Goal: Task Accomplishment & Management: Manage account settings

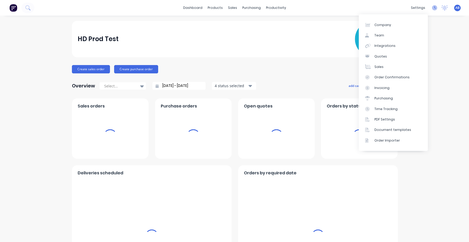
click at [434, 8] on icon at bounding box center [434, 7] width 5 height 5
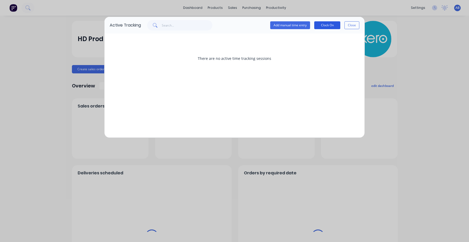
click at [324, 26] on button "Clock On" at bounding box center [327, 25] width 26 height 8
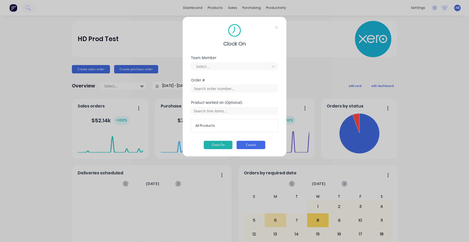
click at [255, 146] on button "Cancel" at bounding box center [251, 145] width 29 height 8
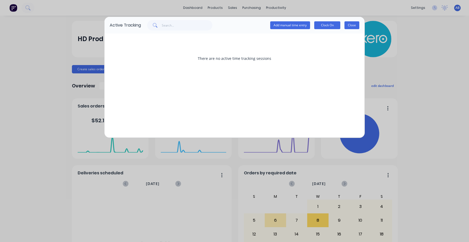
click at [354, 24] on button "Close" at bounding box center [351, 25] width 15 height 8
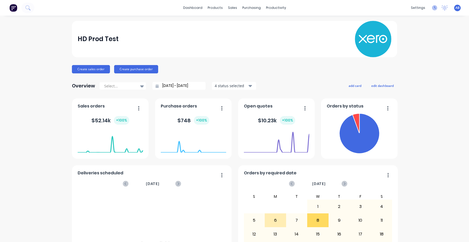
click at [435, 8] on icon at bounding box center [434, 7] width 5 height 5
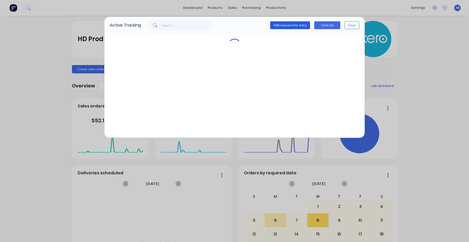
click at [298, 23] on button "Add manual time entry" at bounding box center [290, 25] width 40 height 8
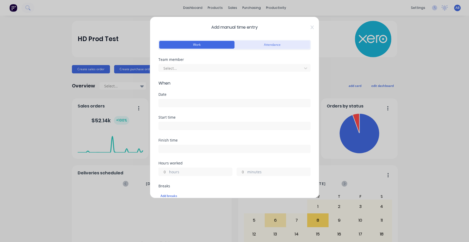
click at [280, 47] on button "Attendance" at bounding box center [271, 45] width 75 height 8
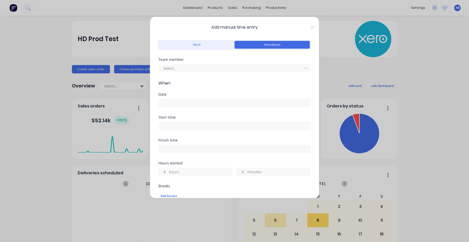
click at [216, 51] on div "Work Attendance" at bounding box center [234, 48] width 152 height 19
click at [211, 47] on button "Work" at bounding box center [196, 45] width 75 height 8
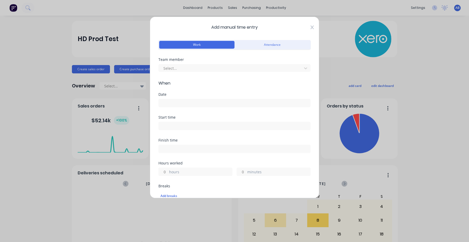
click at [311, 27] on icon at bounding box center [312, 27] width 3 height 4
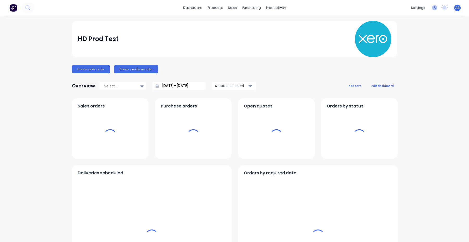
click at [436, 9] on icon at bounding box center [434, 7] width 5 height 5
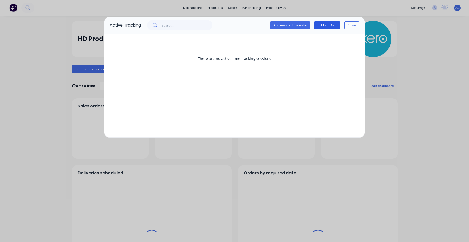
click at [330, 26] on button "Clock On" at bounding box center [327, 25] width 26 height 8
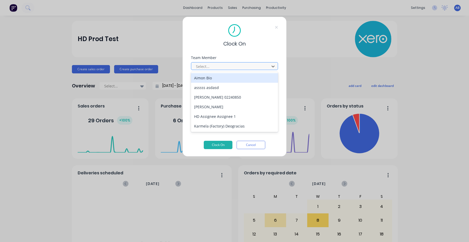
click at [230, 67] on div at bounding box center [230, 66] width 71 height 7
click at [231, 66] on div at bounding box center [230, 66] width 71 height 7
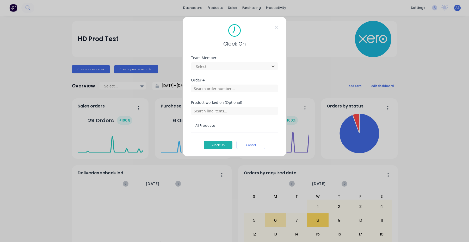
click at [282, 23] on div "Clock On Team Member Select... Order # Product worked on (Optional) All Product…" at bounding box center [234, 87] width 104 height 140
click at [277, 25] on div "Clock On" at bounding box center [234, 35] width 87 height 23
click at [277, 28] on icon at bounding box center [276, 27] width 3 height 3
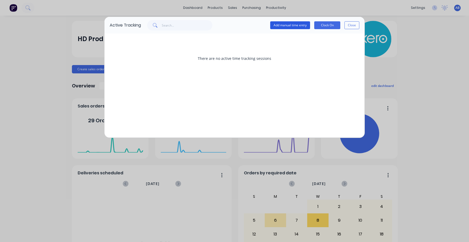
click at [287, 25] on button "Add manual time entry" at bounding box center [290, 25] width 40 height 8
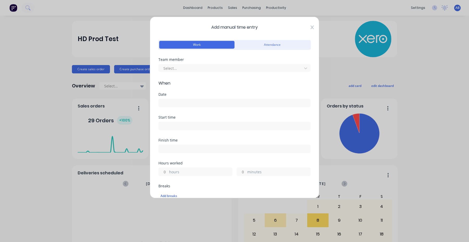
click at [311, 27] on icon at bounding box center [312, 27] width 3 height 4
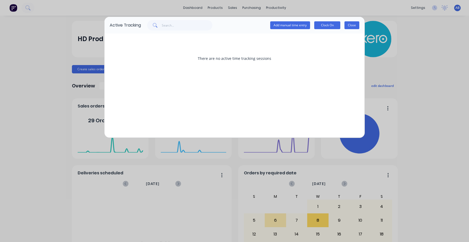
click at [349, 26] on button "Close" at bounding box center [351, 25] width 15 height 8
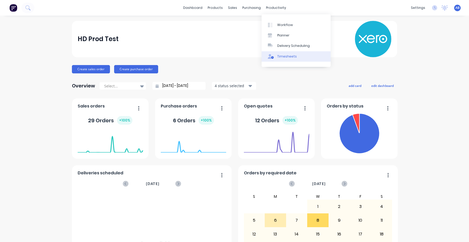
click at [287, 54] on div "Timesheets" at bounding box center [287, 56] width 20 height 5
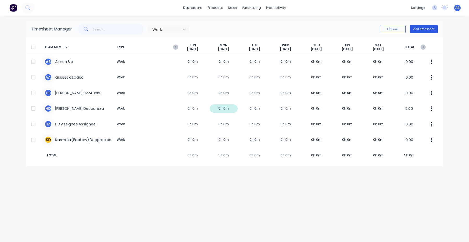
click at [426, 30] on button "Add timesheet" at bounding box center [424, 29] width 28 height 8
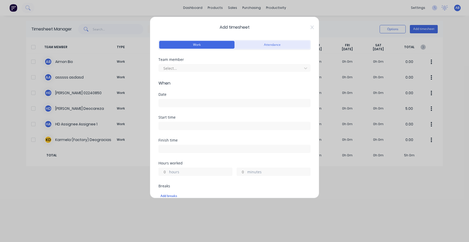
click at [270, 41] on button "Attendance" at bounding box center [271, 45] width 75 height 8
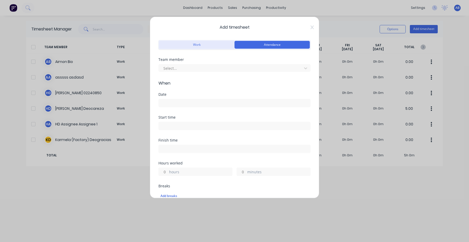
click at [211, 42] on button "Work" at bounding box center [196, 45] width 75 height 8
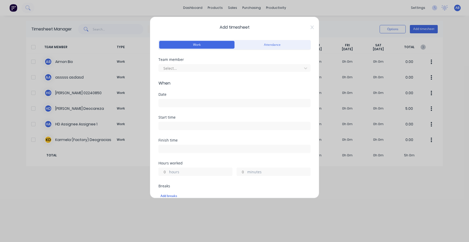
click at [425, 5] on div "Add timesheet Work Attendance Team member Select... When Date Start time Finish…" at bounding box center [234, 121] width 469 height 242
click at [433, 8] on div "Add timesheet Work Attendance Team member Select... When Date Start time Finish…" at bounding box center [234, 121] width 469 height 242
click at [312, 29] on icon at bounding box center [312, 27] width 3 height 4
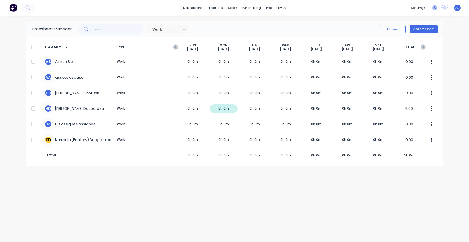
click at [433, 9] on icon at bounding box center [434, 7] width 5 height 5
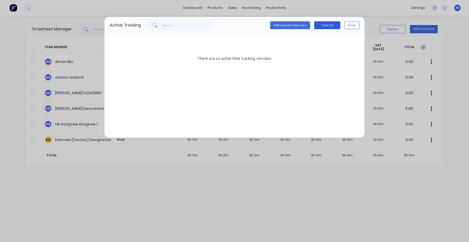
click at [331, 27] on button "Clock On" at bounding box center [327, 25] width 26 height 8
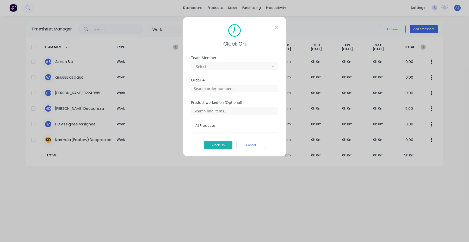
click at [276, 26] on icon at bounding box center [276, 27] width 3 height 4
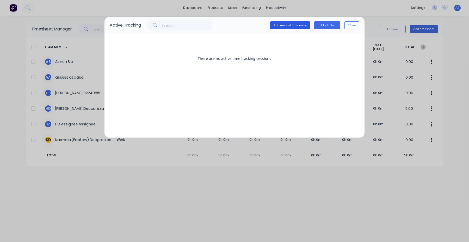
click at [286, 23] on button "Add manual time entry" at bounding box center [290, 25] width 40 height 8
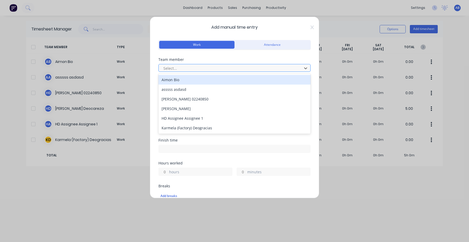
click at [197, 68] on div at bounding box center [231, 68] width 137 height 7
click at [196, 79] on div "Aimon Bio" at bounding box center [234, 80] width 152 height 10
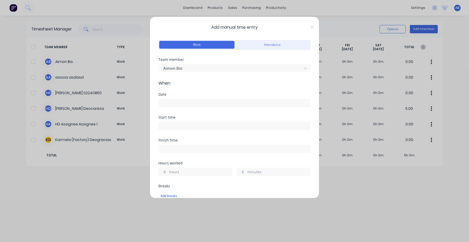
click at [194, 102] on input at bounding box center [235, 103] width 152 height 8
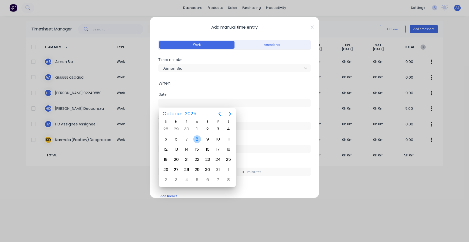
click at [196, 141] on div "8" at bounding box center [197, 139] width 8 height 8
type input "[DATE]"
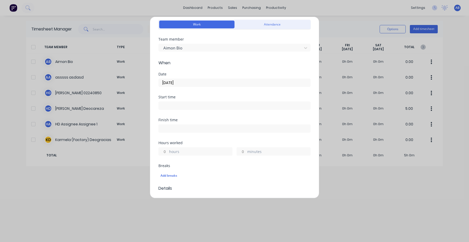
scroll to position [23, 0]
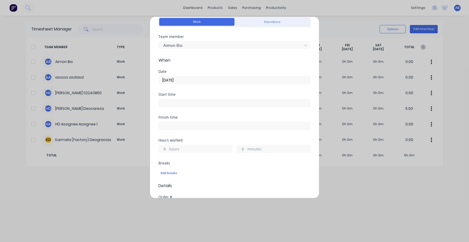
click at [164, 149] on input "hours" at bounding box center [163, 149] width 9 height 8
type input "3"
click at [190, 159] on div "Hours worked 3 hours minutes" at bounding box center [234, 150] width 152 height 23
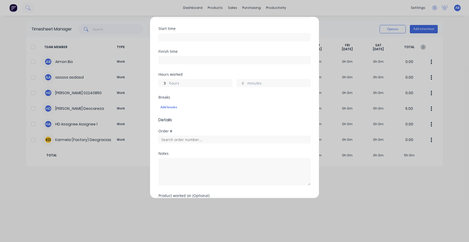
scroll to position [140, 0]
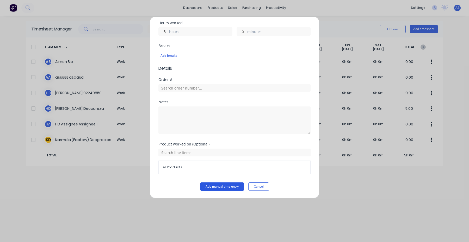
click at [220, 187] on button "Add manual time entry" at bounding box center [222, 187] width 44 height 8
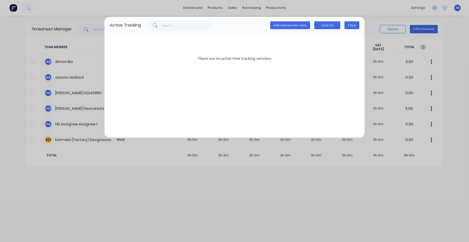
click at [348, 27] on button "Close" at bounding box center [351, 25] width 15 height 8
